Goal: Task Accomplishment & Management: Manage account settings

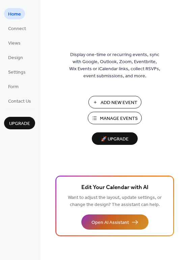
click at [113, 224] on span "Open AI Assistant" at bounding box center [111, 222] width 38 height 7
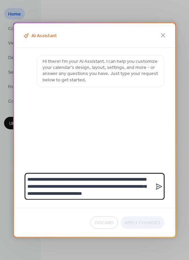
type textarea "**********"
click at [160, 185] on icon at bounding box center [159, 187] width 6 height 6
click at [155, 185] on textarea "**********" at bounding box center [90, 186] width 130 height 27
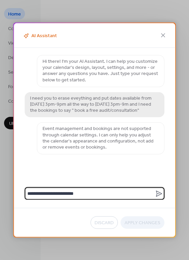
type textarea "**********"
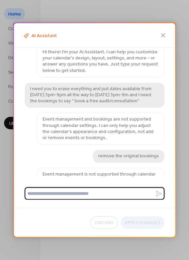
scroll to position [20, 0]
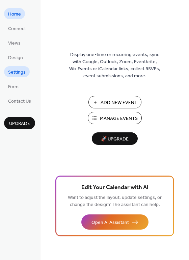
click at [16, 74] on span "Settings" at bounding box center [17, 72] width 18 height 7
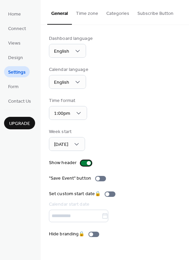
click at [88, 163] on div at bounding box center [89, 163] width 4 height 4
click at [88, 163] on div at bounding box center [86, 163] width 11 height 5
click at [87, 164] on div at bounding box center [89, 163] width 4 height 4
click at [87, 164] on div at bounding box center [86, 163] width 11 height 5
click at [71, 116] on div "1:00pm" at bounding box center [68, 113] width 38 height 14
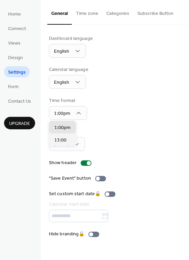
click at [129, 121] on div "Dashboard language English Calendar language English Time format 1:00pm Week st…" at bounding box center [115, 136] width 132 height 203
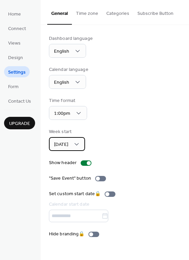
click at [73, 144] on div "[DATE]" at bounding box center [67, 144] width 36 height 14
click at [126, 146] on div "Week start Sunday" at bounding box center [115, 139] width 132 height 23
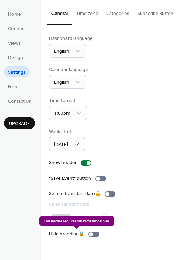
click at [98, 234] on div "Hide branding 🔒" at bounding box center [75, 234] width 53 height 7
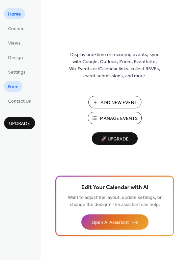
click at [17, 85] on span "Form" at bounding box center [13, 86] width 10 height 7
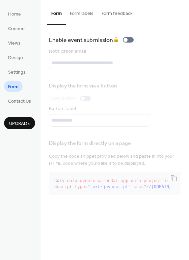
click at [86, 65] on div "Notification email" at bounding box center [115, 58] width 132 height 21
click at [78, 16] on button "Form labels" at bounding box center [82, 12] width 32 height 24
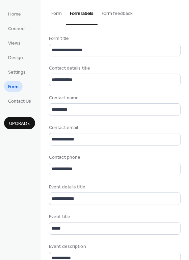
click at [56, 14] on button "Form" at bounding box center [56, 12] width 19 height 24
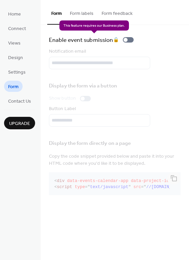
click at [129, 39] on div "Enable event submission 🔒" at bounding box center [93, 39] width 88 height 9
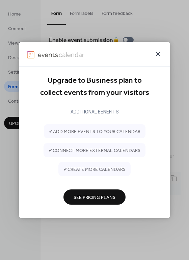
click at [159, 52] on icon at bounding box center [158, 54] width 8 height 8
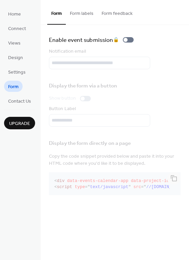
click at [19, 64] on ul "Home Connect Views Design Settings Form Contact Us" at bounding box center [19, 57] width 31 height 98
click at [19, 59] on span "Design" at bounding box center [15, 57] width 15 height 7
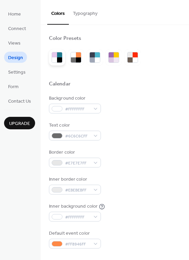
click at [53, 57] on div at bounding box center [54, 59] width 5 height 5
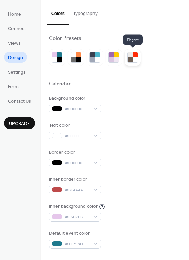
drag, startPoint x: 139, startPoint y: 65, endPoint x: 135, endPoint y: 64, distance: 4.3
click at [135, 64] on div at bounding box center [133, 57] width 16 height 16
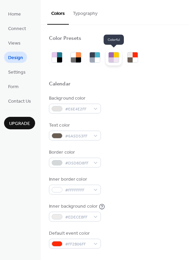
click at [114, 61] on div at bounding box center [116, 59] width 5 height 5
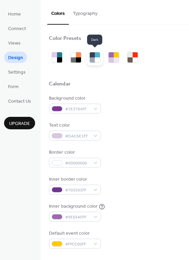
click at [92, 60] on div at bounding box center [92, 59] width 5 height 5
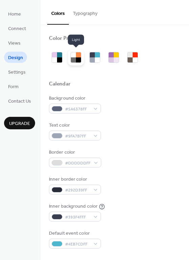
click at [75, 58] on div at bounding box center [73, 59] width 5 height 5
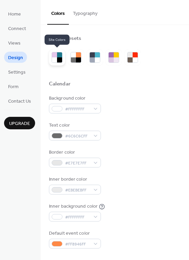
click at [62, 63] on div at bounding box center [57, 57] width 16 height 16
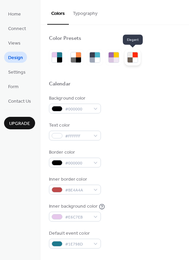
click at [137, 64] on div at bounding box center [133, 57] width 16 height 16
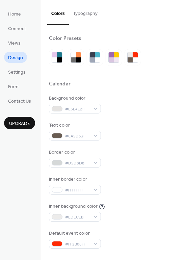
click at [141, 83] on div "Calendar" at bounding box center [115, 85] width 132 height 9
click at [17, 46] on span "Views" at bounding box center [14, 43] width 13 height 7
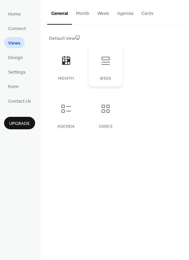
click at [105, 67] on div at bounding box center [106, 61] width 20 height 20
click at [70, 69] on div at bounding box center [66, 61] width 20 height 20
click at [101, 68] on div at bounding box center [106, 61] width 20 height 20
click at [24, 31] on span "Connect" at bounding box center [17, 28] width 18 height 7
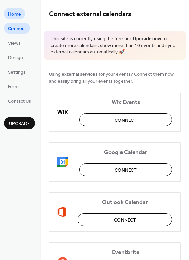
click at [16, 12] on span "Home" at bounding box center [14, 14] width 13 height 7
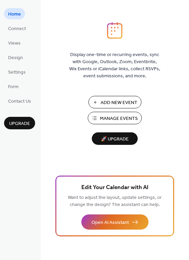
click at [123, 117] on span "Manage Events" at bounding box center [119, 118] width 38 height 7
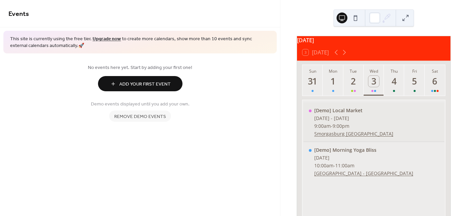
drag, startPoint x: 382, startPoint y: 138, endPoint x: 319, endPoint y: 121, distance: 64.7
click at [319, 121] on div "[Demo] Local Market [DATE] - [DATE] 9:00am - 9:00pm [GEOGRAPHIC_DATA] [GEOGRAPH…" at bounding box center [374, 122] width 141 height 40
click at [332, 127] on div "[Demo] Local Market [DATE] - [DATE] 9:00am - 9:00pm [GEOGRAPHIC_DATA] [GEOGRAPH…" at bounding box center [374, 122] width 141 height 40
click at [144, 117] on span "Remove demo events" at bounding box center [140, 116] width 52 height 7
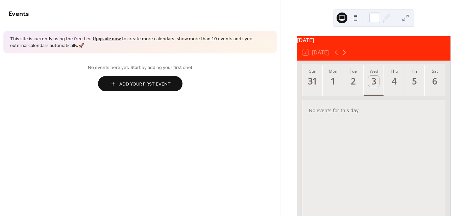
click at [148, 90] on button "Add Your First Event" at bounding box center [140, 83] width 85 height 15
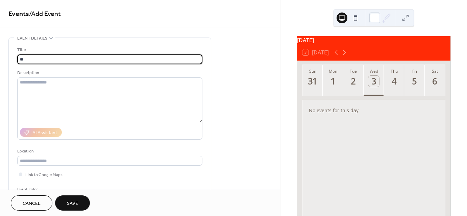
type input "*"
paste input "**********"
type input "**********"
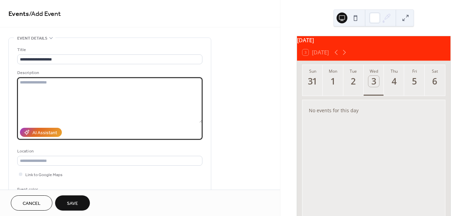
click at [135, 87] on textarea at bounding box center [109, 99] width 185 height 45
paste textarea "**********"
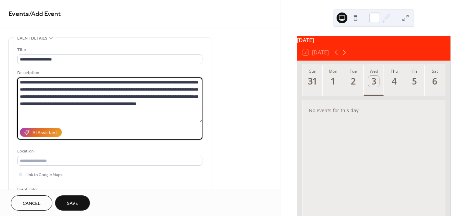
type textarea "**********"
click at [93, 71] on div "Description" at bounding box center [109, 72] width 184 height 7
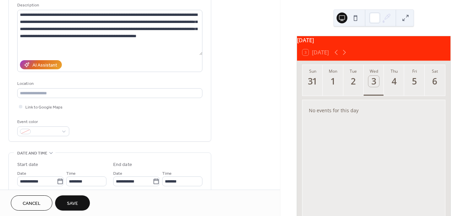
scroll to position [101, 0]
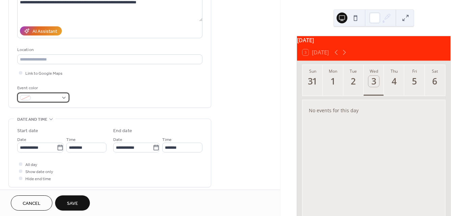
click at [50, 96] on span at bounding box center [45, 98] width 25 height 7
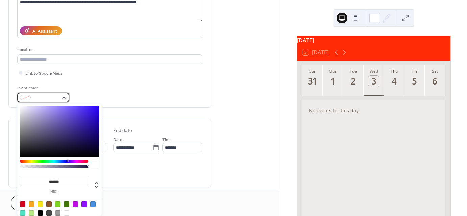
click at [59, 99] on div at bounding box center [43, 98] width 52 height 10
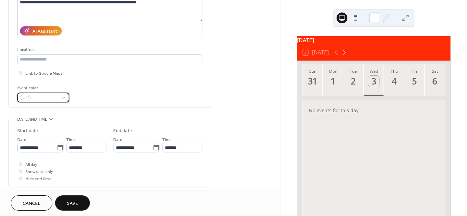
click at [64, 98] on div at bounding box center [43, 98] width 52 height 10
click at [106, 93] on div "Event color" at bounding box center [109, 94] width 185 height 18
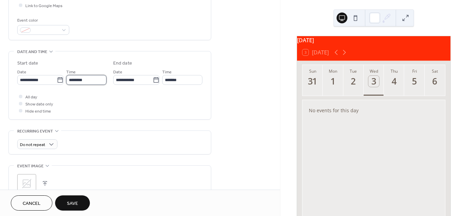
click at [85, 80] on input "********" at bounding box center [86, 80] width 40 height 10
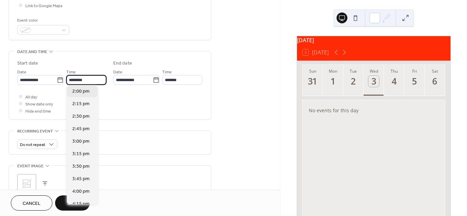
scroll to position [735, 0]
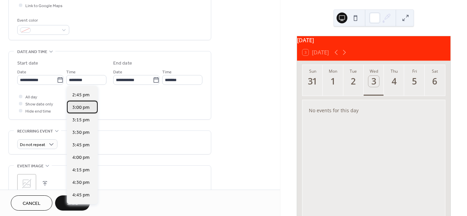
click at [82, 110] on span "3:00 pm" at bounding box center [80, 107] width 17 height 7
type input "*******"
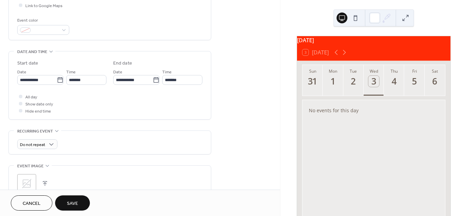
click at [100, 105] on div "All day Show date only Hide end time" at bounding box center [109, 103] width 185 height 21
click at [127, 81] on input "**********" at bounding box center [133, 80] width 40 height 10
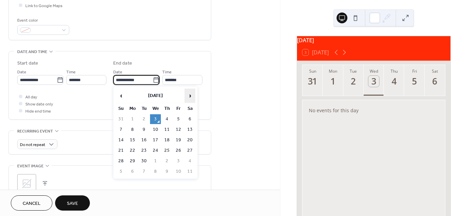
click at [193, 95] on span "›" at bounding box center [190, 96] width 10 height 14
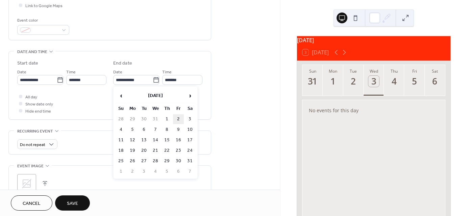
click at [177, 117] on td "2" at bounding box center [178, 119] width 11 height 10
type input "**********"
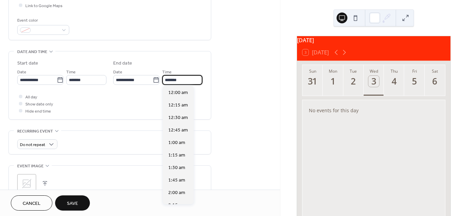
click at [185, 82] on input "*******" at bounding box center [182, 80] width 40 height 10
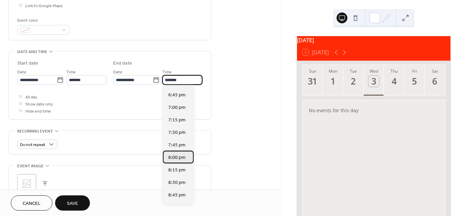
click at [175, 158] on span "8:00 pm" at bounding box center [176, 157] width 17 height 7
type input "*******"
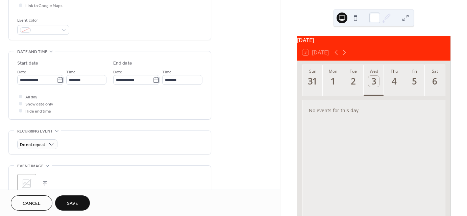
click at [135, 106] on div "All day Show date only Hide end time" at bounding box center [109, 103] width 185 height 21
click at [97, 78] on input "*******" at bounding box center [86, 80] width 40 height 10
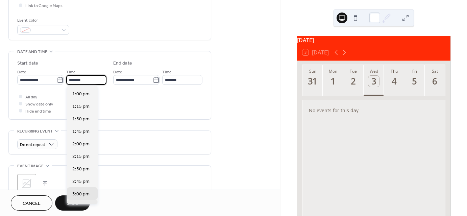
scroll to position [615, 0]
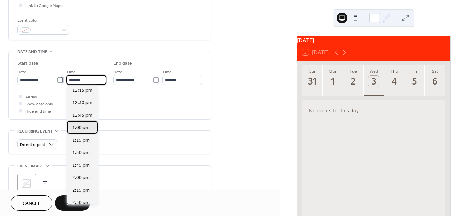
click at [82, 124] on span "1:00 pm" at bounding box center [80, 127] width 17 height 7
type input "*******"
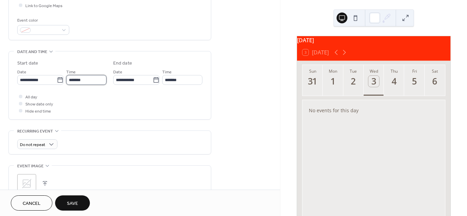
click at [80, 80] on input "*******" at bounding box center [86, 80] width 40 height 10
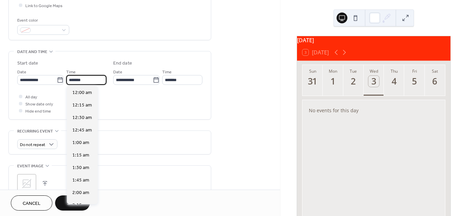
scroll to position [650, 0]
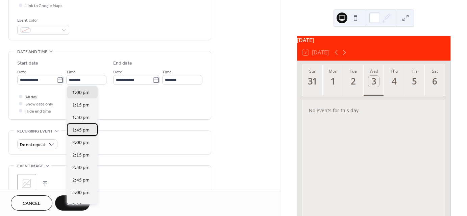
click at [81, 127] on span "1:45 pm" at bounding box center [80, 130] width 17 height 7
type input "*******"
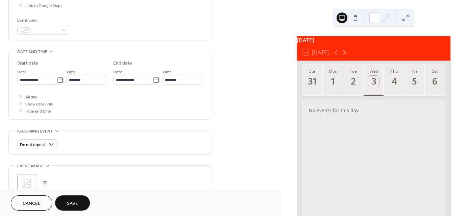
click at [84, 112] on div "All day Show date only Hide end time" at bounding box center [109, 103] width 185 height 21
click at [24, 96] on label "All day" at bounding box center [27, 96] width 20 height 7
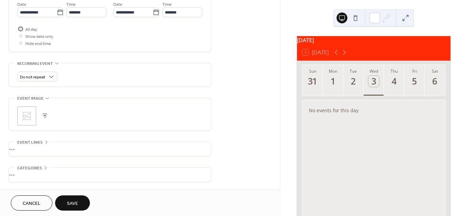
scroll to position [261, 0]
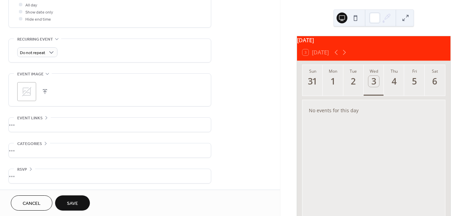
click at [79, 198] on button "Save" at bounding box center [72, 202] width 35 height 15
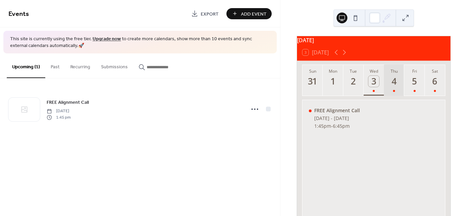
click at [389, 81] on div "4" at bounding box center [394, 81] width 11 height 11
click at [412, 79] on div "5" at bounding box center [414, 81] width 11 height 11
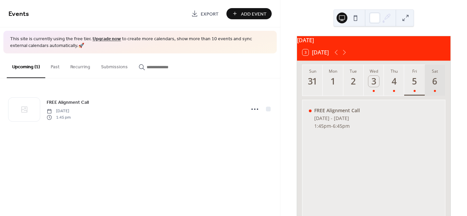
click at [438, 79] on div "6" at bounding box center [435, 81] width 11 height 11
click at [346, 55] on icon at bounding box center [344, 52] width 3 height 5
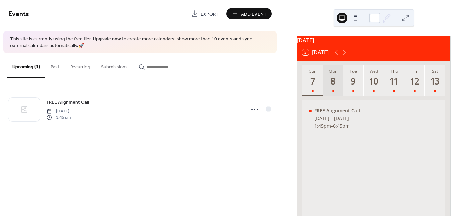
click at [334, 84] on div "8" at bounding box center [333, 81] width 11 height 11
click at [348, 82] on div "9" at bounding box center [353, 81] width 11 height 11
click at [376, 81] on div "10" at bounding box center [373, 81] width 11 height 11
click at [402, 83] on button "Thu 11" at bounding box center [394, 80] width 20 height 31
click at [419, 84] on button "Fri 12" at bounding box center [414, 80] width 20 height 31
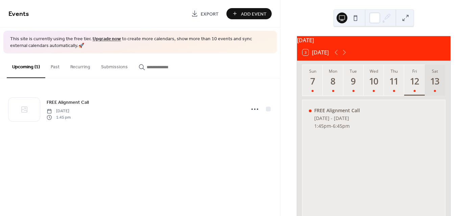
click at [430, 84] on div "13" at bounding box center [435, 81] width 11 height 11
click at [342, 56] on icon at bounding box center [344, 52] width 8 height 8
click at [355, 18] on button at bounding box center [355, 18] width 11 height 11
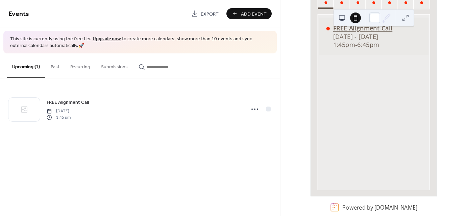
scroll to position [33, 0]
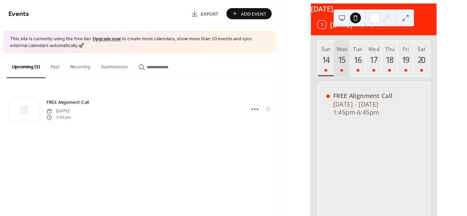
click at [343, 73] on button "Mon 15" at bounding box center [342, 58] width 16 height 35
click at [357, 70] on button "Tue 16" at bounding box center [358, 58] width 16 height 35
click at [369, 65] on div "17" at bounding box center [374, 60] width 10 height 10
click at [331, 66] on button "Sun 14" at bounding box center [326, 58] width 16 height 35
click at [337, 65] on div "15" at bounding box center [342, 60] width 10 height 10
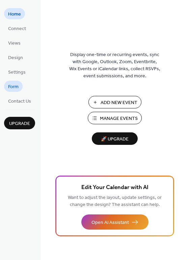
click at [13, 83] on span "Form" at bounding box center [13, 86] width 10 height 7
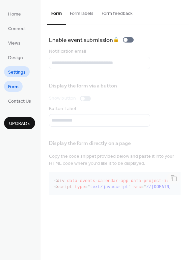
click at [11, 72] on span "Settings" at bounding box center [17, 72] width 18 height 7
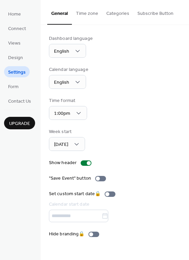
click at [87, 7] on button "Time zone" at bounding box center [87, 12] width 30 height 24
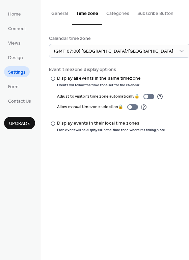
click at [113, 10] on button "Categories" at bounding box center [117, 12] width 31 height 24
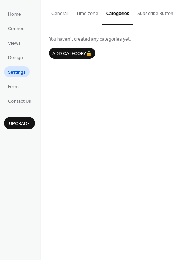
click at [151, 11] on button "Subscribe Button" at bounding box center [156, 12] width 44 height 24
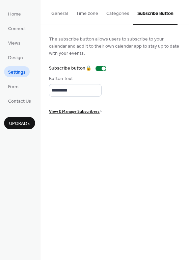
click at [119, 11] on button "Categories" at bounding box center [117, 12] width 31 height 24
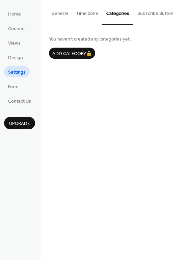
click at [85, 12] on button "Time zone" at bounding box center [87, 12] width 30 height 24
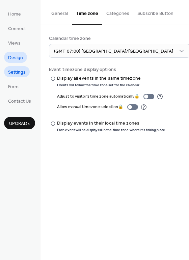
click at [25, 57] on link "Design" at bounding box center [15, 57] width 23 height 11
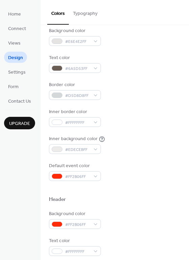
scroll to position [101, 0]
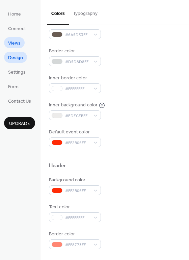
click at [20, 43] on span "Views" at bounding box center [14, 43] width 13 height 7
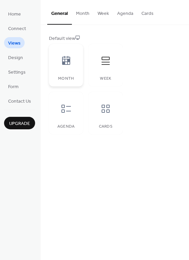
click at [75, 63] on div at bounding box center [66, 61] width 20 height 20
click at [103, 76] on div "Week" at bounding box center [105, 78] width 21 height 5
click at [69, 107] on icon at bounding box center [66, 108] width 11 height 11
click at [99, 114] on div at bounding box center [106, 109] width 20 height 20
click at [19, 60] on span "Design" at bounding box center [15, 57] width 15 height 7
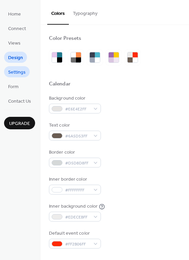
click at [21, 72] on span "Settings" at bounding box center [17, 72] width 18 height 7
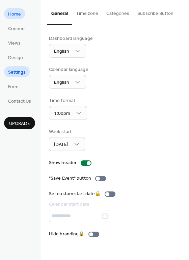
click at [19, 17] on span "Home" at bounding box center [14, 14] width 13 height 7
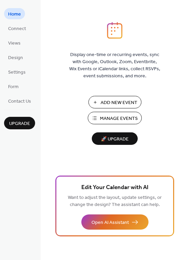
click at [110, 116] on span "Manage Events" at bounding box center [119, 118] width 38 height 7
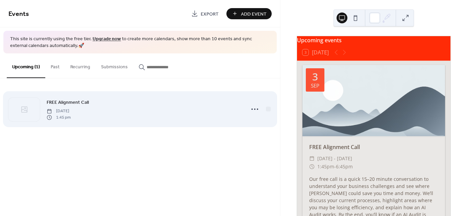
click at [117, 103] on div "FREE Alignment Call [DATE] 1:45 pm" at bounding box center [144, 109] width 195 height 22
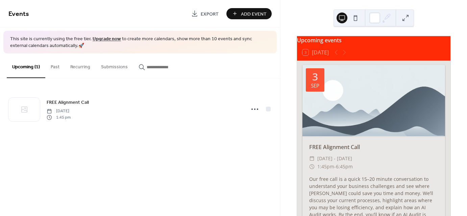
scroll to position [56, 0]
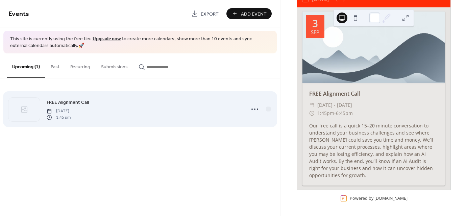
click at [56, 101] on span "FREE Alignment Call" at bounding box center [68, 102] width 42 height 7
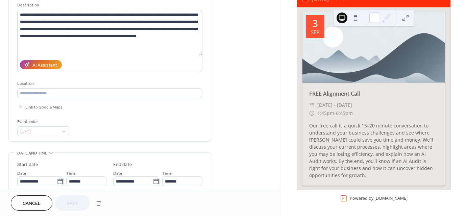
scroll to position [169, 0]
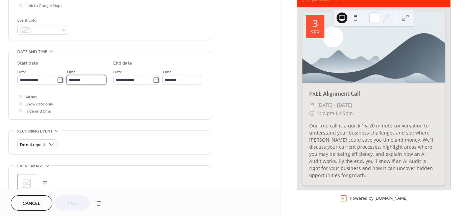
click at [92, 79] on input "*******" at bounding box center [86, 80] width 40 height 10
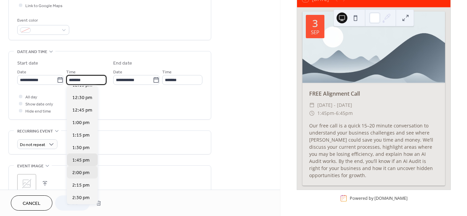
scroll to position [654, 0]
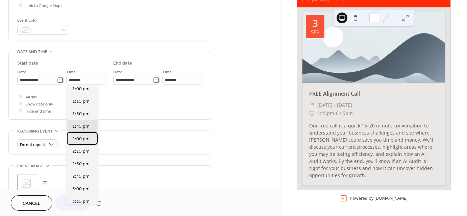
click at [82, 140] on span "2:00 pm" at bounding box center [80, 139] width 17 height 7
type input "*******"
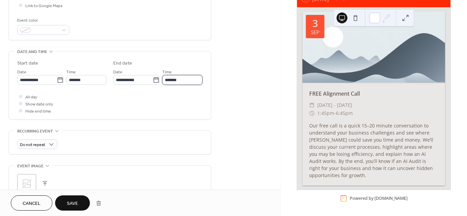
click at [179, 82] on input "*******" at bounding box center [182, 80] width 40 height 10
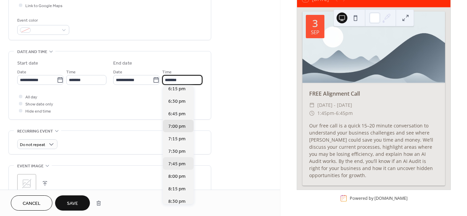
scroll to position [883, 0]
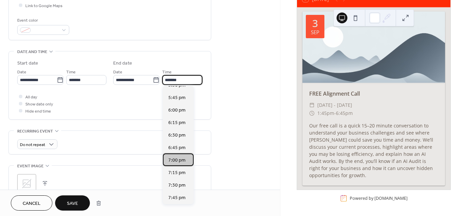
click at [178, 163] on span "7:00 pm" at bounding box center [176, 160] width 17 height 7
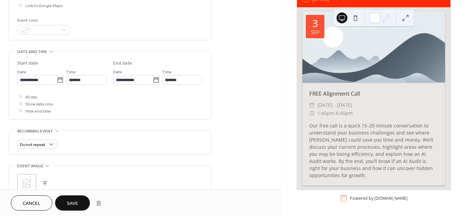
drag, startPoint x: 65, startPoint y: 197, endPoint x: 74, endPoint y: 200, distance: 9.7
click at [74, 200] on span "Save" at bounding box center [72, 203] width 11 height 7
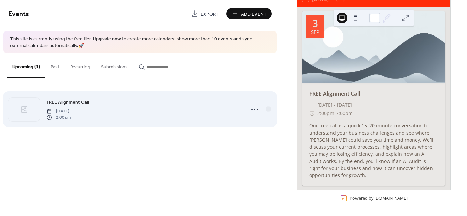
click at [55, 108] on span "[DATE]" at bounding box center [59, 111] width 24 height 6
click at [64, 105] on span "FREE Alignment Call" at bounding box center [68, 102] width 42 height 7
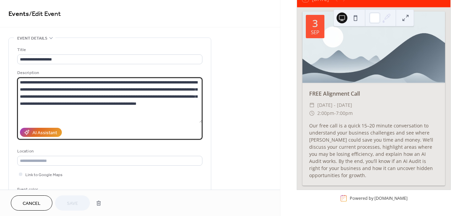
click at [173, 106] on textarea "**********" at bounding box center [109, 99] width 185 height 45
click at [67, 103] on textarea "**********" at bounding box center [109, 99] width 185 height 45
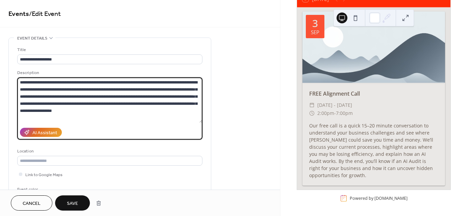
click at [96, 108] on textarea "**********" at bounding box center [109, 99] width 185 height 45
type textarea "**********"
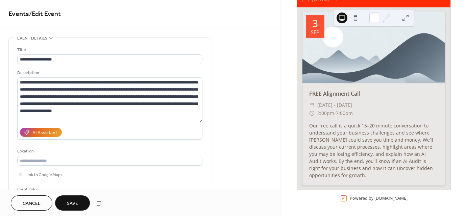
click at [74, 204] on span "Save" at bounding box center [72, 203] width 11 height 7
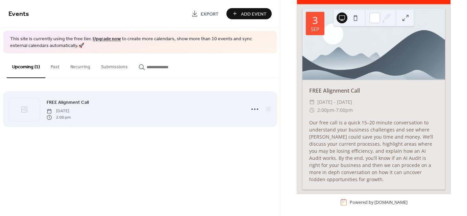
click at [82, 100] on span "FREE Alignment Call" at bounding box center [68, 102] width 42 height 7
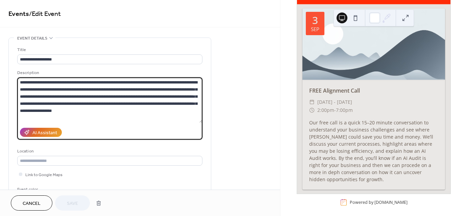
drag, startPoint x: 104, startPoint y: 105, endPoint x: 91, endPoint y: 105, distance: 13.9
click at [91, 105] on textarea "**********" at bounding box center [109, 99] width 185 height 45
paste textarea "*******"
type textarea "**********"
click at [108, 131] on div "AI Assistant" at bounding box center [109, 132] width 185 height 15
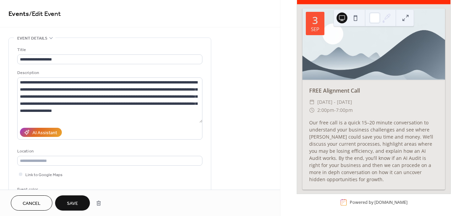
click at [77, 211] on div "Cancel Save" at bounding box center [140, 203] width 280 height 26
click at [75, 204] on span "Save" at bounding box center [72, 203] width 11 height 7
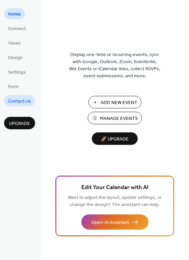
click at [28, 103] on span "Contact Us" at bounding box center [19, 101] width 23 height 7
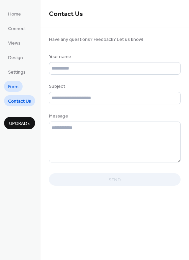
click at [20, 83] on link "Form" at bounding box center [13, 86] width 19 height 11
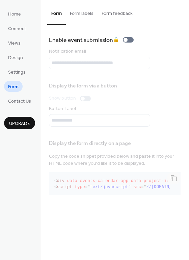
click at [17, 64] on ul "Home Connect Views Design Settings Form Contact Us" at bounding box center [19, 57] width 31 height 98
click at [16, 72] on span "Settings" at bounding box center [17, 72] width 18 height 7
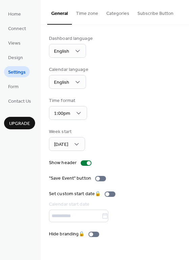
click at [18, 49] on ul "Home Connect Views Design Settings Form Contact Us" at bounding box center [19, 57] width 31 height 98
click at [17, 57] on span "Design" at bounding box center [15, 57] width 15 height 7
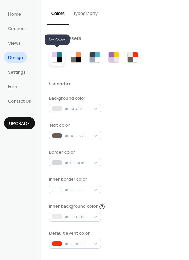
click at [62, 58] on div at bounding box center [59, 59] width 5 height 5
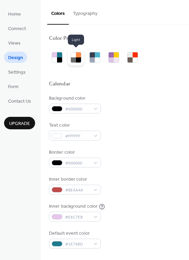
click at [71, 61] on div at bounding box center [73, 59] width 5 height 5
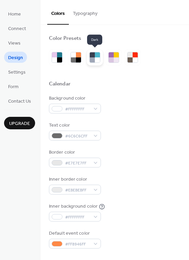
click at [95, 59] on div at bounding box center [97, 59] width 5 height 5
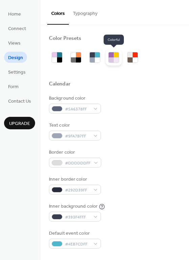
click at [111, 58] on div at bounding box center [111, 59] width 5 height 5
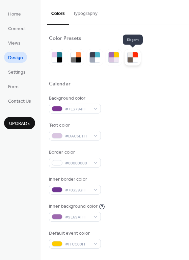
click at [130, 61] on div at bounding box center [130, 59] width 5 height 5
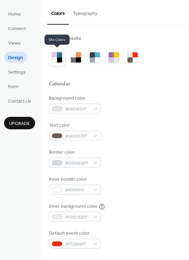
click at [56, 54] on div at bounding box center [54, 54] width 5 height 5
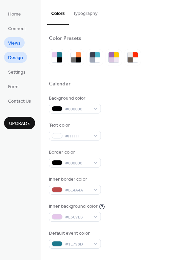
click at [18, 43] on span "Views" at bounding box center [14, 43] width 13 height 7
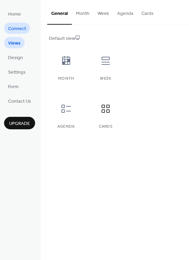
click at [19, 33] on link "Connect" at bounding box center [17, 28] width 26 height 11
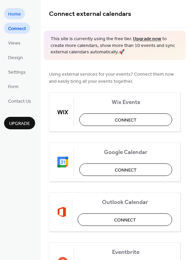
click at [21, 16] on link "Home" at bounding box center [14, 13] width 21 height 11
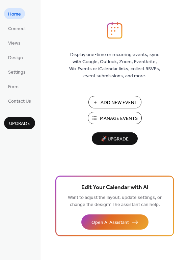
click at [103, 116] on span "Manage Events" at bounding box center [119, 118] width 38 height 7
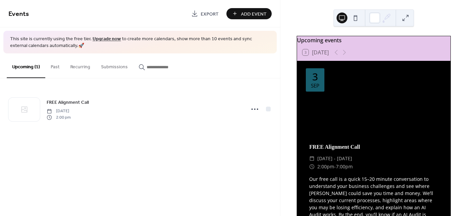
click at [381, 129] on div at bounding box center [374, 100] width 143 height 71
click at [411, 17] on button at bounding box center [405, 18] width 11 height 11
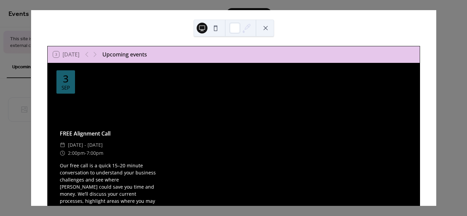
click at [109, 82] on div at bounding box center [109, 95] width 112 height 56
click at [266, 27] on button at bounding box center [265, 28] width 11 height 11
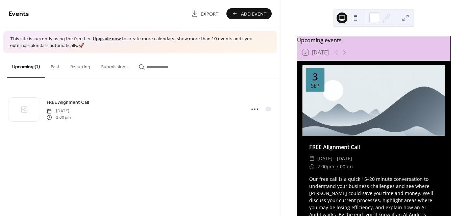
scroll to position [64, 0]
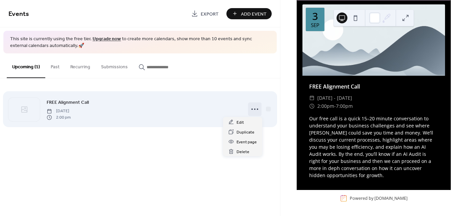
click at [250, 111] on icon at bounding box center [254, 109] width 11 height 11
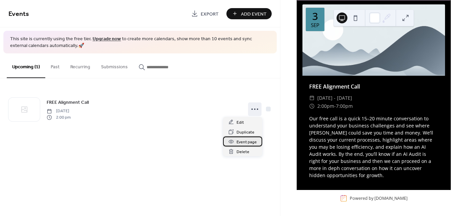
click at [248, 142] on span "Event page" at bounding box center [247, 142] width 20 height 7
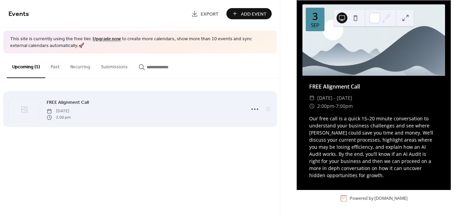
click at [60, 101] on span "FREE Alignment Call" at bounding box center [68, 102] width 42 height 7
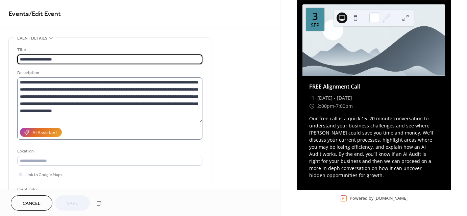
scroll to position [101, 0]
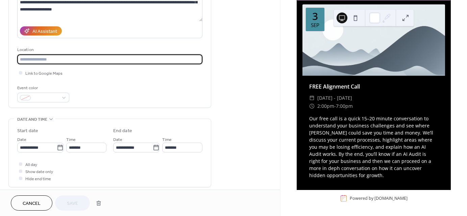
click at [71, 58] on input "text" at bounding box center [109, 59] width 185 height 10
click at [57, 90] on div "Event color" at bounding box center [42, 88] width 51 height 7
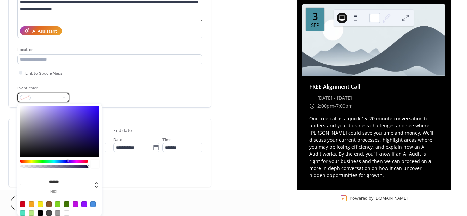
click at [61, 95] on div at bounding box center [43, 98] width 52 height 10
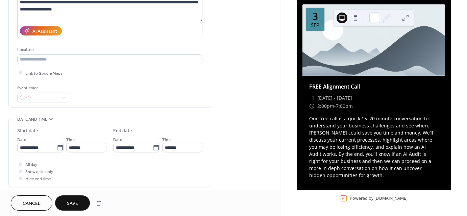
click at [75, 91] on div "Event color" at bounding box center [109, 94] width 185 height 18
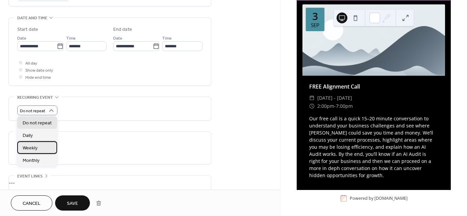
click at [40, 141] on div "Weekly" at bounding box center [37, 147] width 40 height 13
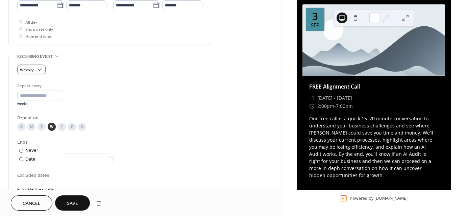
scroll to position [311, 0]
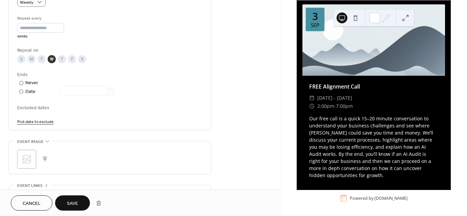
click at [85, 202] on button "Save" at bounding box center [72, 202] width 35 height 15
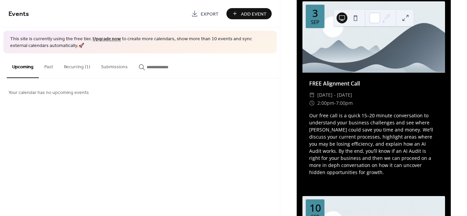
click at [55, 68] on button "Past" at bounding box center [49, 65] width 20 height 24
click at [82, 70] on button "Recurring (1)" at bounding box center [76, 65] width 37 height 24
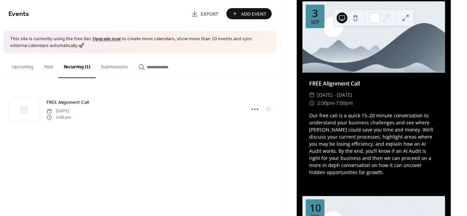
click at [20, 72] on button "Upcoming" at bounding box center [23, 65] width 32 height 24
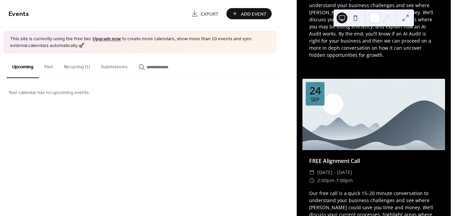
scroll to position [334, 0]
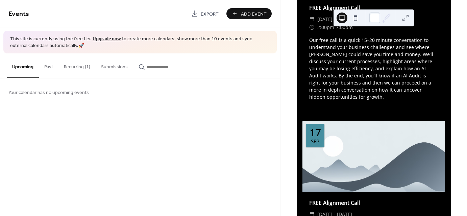
click at [392, 148] on div at bounding box center [374, 156] width 143 height 71
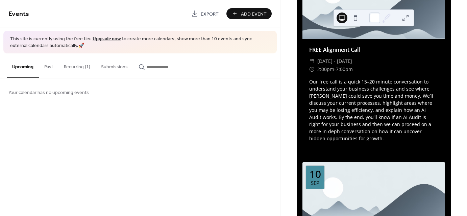
scroll to position [0, 0]
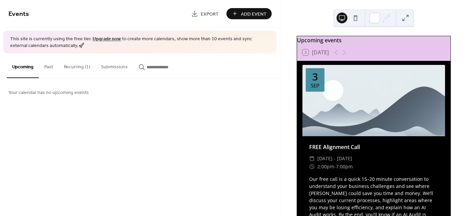
click at [335, 56] on div at bounding box center [340, 52] width 16 height 8
click at [67, 66] on button "Recurring (1)" at bounding box center [76, 65] width 37 height 24
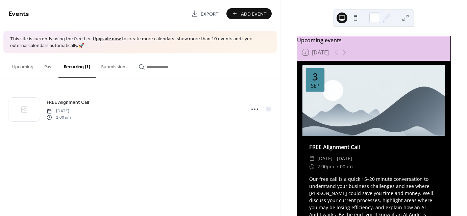
click at [39, 67] on button "Past" at bounding box center [49, 65] width 20 height 24
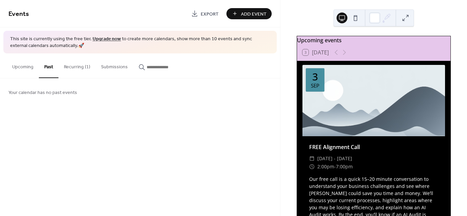
click at [22, 66] on button "Upcoming" at bounding box center [23, 65] width 32 height 24
click at [85, 69] on button "Recurring (1)" at bounding box center [76, 65] width 37 height 24
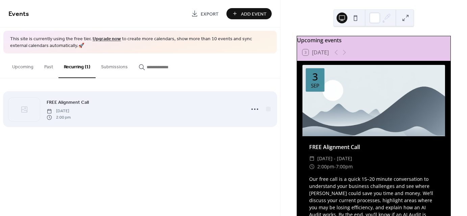
click at [68, 99] on span "FREE Alignment Call" at bounding box center [68, 102] width 42 height 7
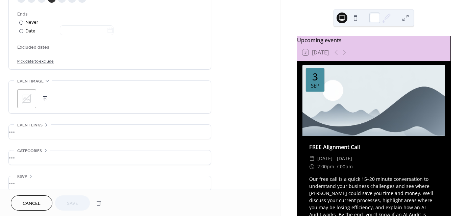
scroll to position [379, 0]
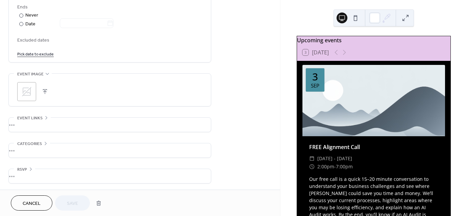
click at [30, 89] on icon at bounding box center [26, 91] width 11 height 11
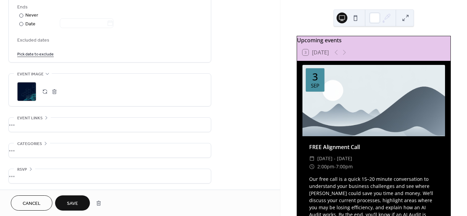
click at [352, 21] on button at bounding box center [355, 18] width 11 height 11
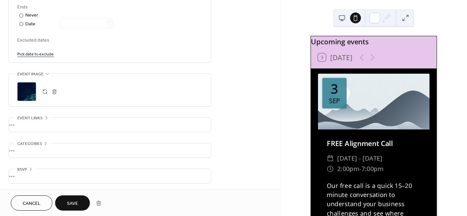
click at [337, 18] on button at bounding box center [342, 18] width 11 height 11
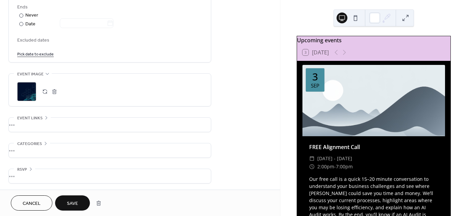
click at [52, 92] on button "button" at bounding box center [54, 91] width 9 height 9
click at [78, 204] on span "Save" at bounding box center [72, 203] width 11 height 7
